Goal: Information Seeking & Learning: Learn about a topic

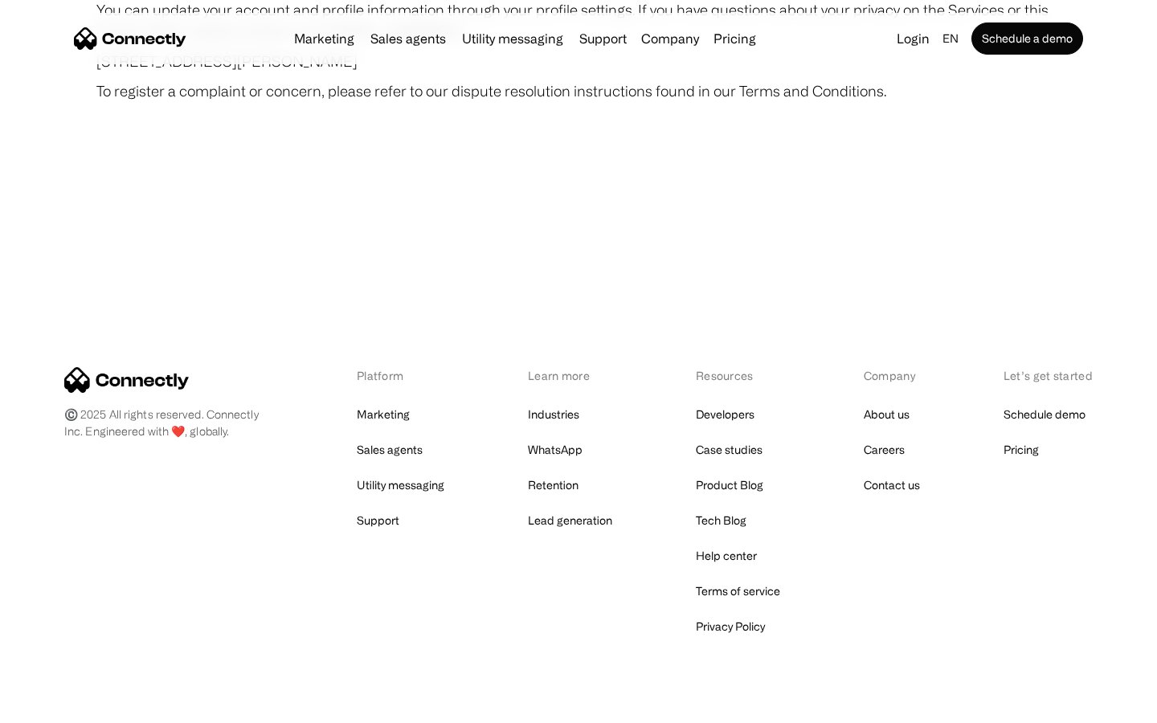
scroll to position [9355, 0]
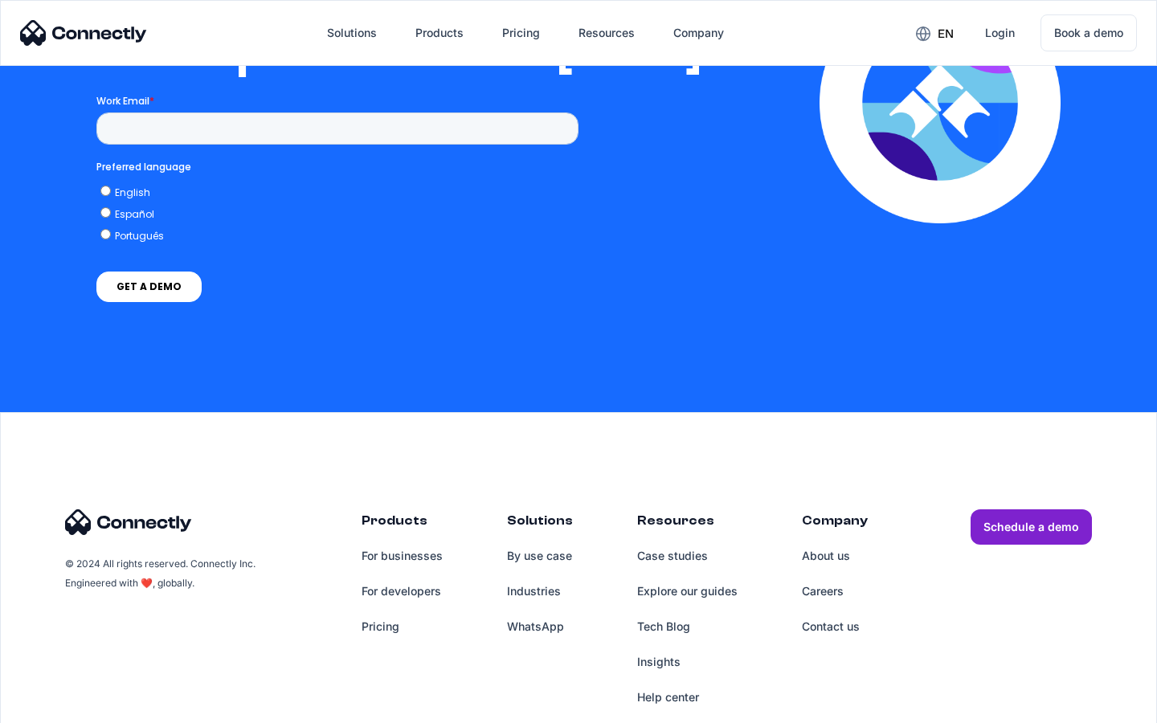
scroll to position [3269, 0]
